Goal: Navigation & Orientation: Find specific page/section

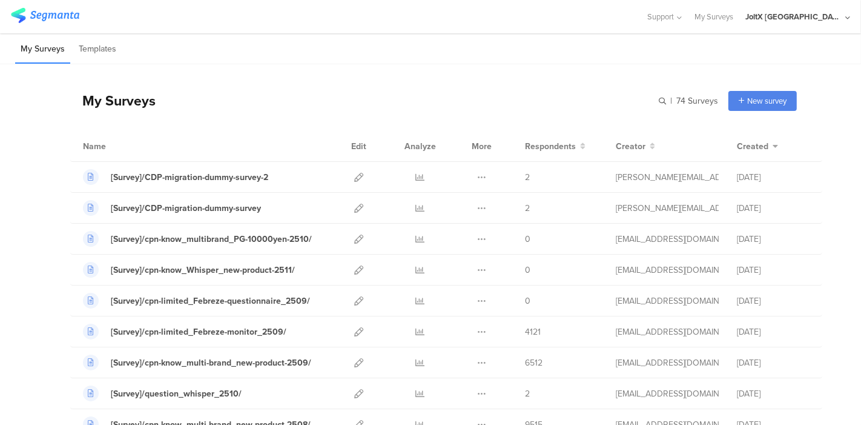
click at [493, 58] on div "My Surveys Templates" at bounding box center [430, 48] width 861 height 31
